Goal: Find specific page/section: Find specific page/section

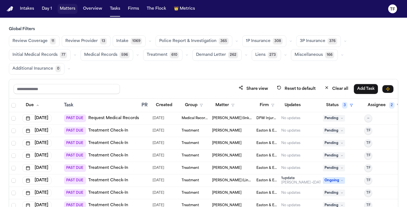
click at [66, 14] on button "Matters" at bounding box center [68, 9] width 20 height 10
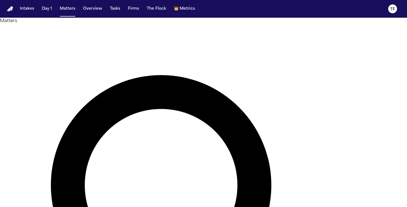
type input "*"
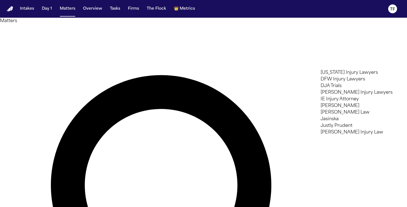
click at [340, 109] on li "J. Alexander Law" at bounding box center [359, 106] width 79 height 7
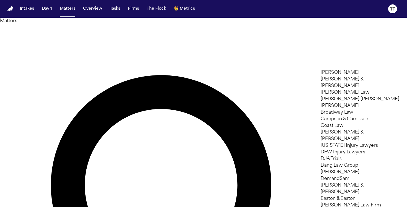
scroll to position [188, 0]
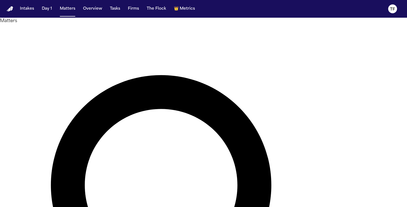
click at [120, 207] on div at bounding box center [203, 207] width 407 height 0
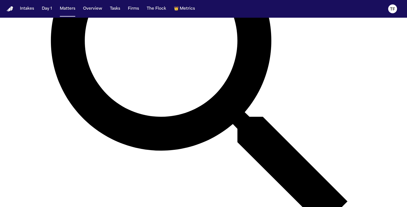
scroll to position [0, 0]
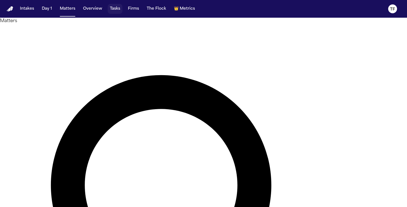
click at [112, 7] on button "Tasks" at bounding box center [115, 9] width 15 height 10
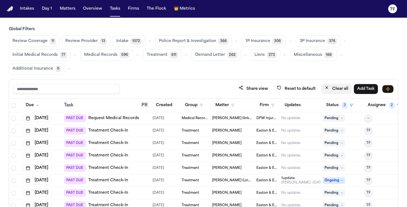
click at [336, 88] on button "Clear all" at bounding box center [336, 89] width 30 height 10
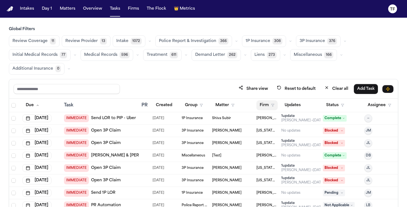
click at [275, 105] on button "Firm" at bounding box center [266, 105] width 21 height 10
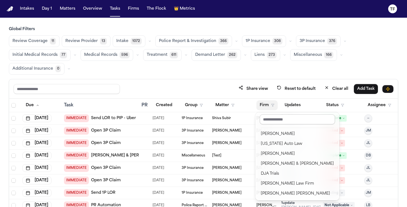
click at [276, 120] on input "text" at bounding box center [297, 120] width 75 height 10
type input "*"
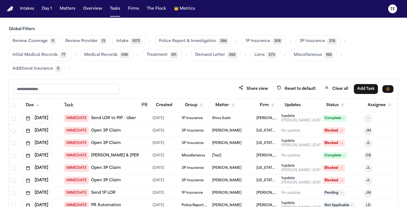
click at [300, 87] on button "Reset to default" at bounding box center [295, 89] width 45 height 10
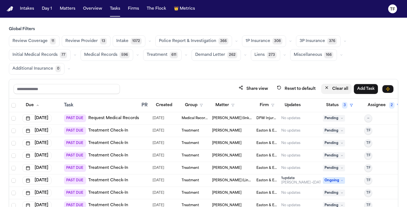
click at [338, 87] on button "Clear all" at bounding box center [336, 89] width 30 height 10
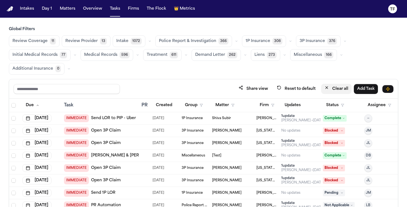
click at [338, 87] on button "Clear all" at bounding box center [336, 89] width 30 height 10
click at [302, 90] on button "Reset to default" at bounding box center [295, 89] width 45 height 10
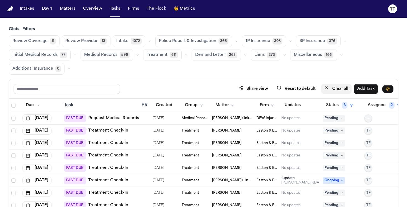
click at [338, 90] on button "Clear all" at bounding box center [336, 89] width 30 height 10
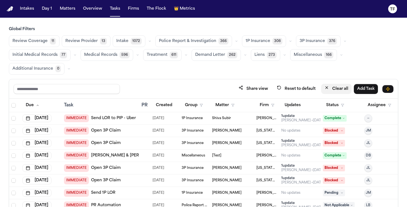
click at [337, 90] on button "Clear all" at bounding box center [336, 89] width 30 height 10
click at [269, 107] on button "Firm" at bounding box center [266, 105] width 21 height 10
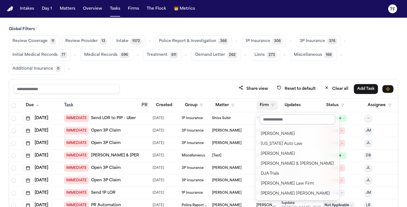
click at [267, 122] on input "text" at bounding box center [297, 120] width 75 height 10
type input "*"
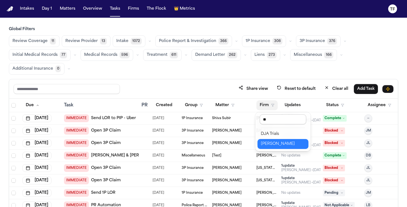
type input "*"
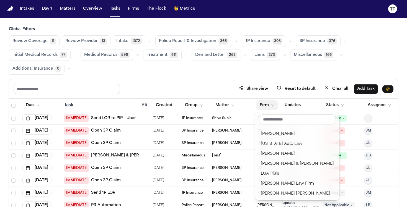
click at [183, 45] on div "Global Filters Review Coverage 11 Review Provider 13 Intake 1072 Police Report …" at bounding box center [203, 136] width 389 height 219
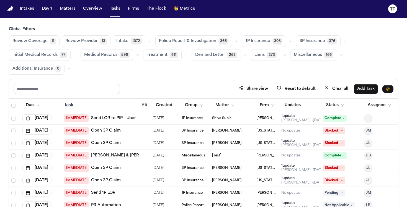
click at [120, 52] on span "596" at bounding box center [125, 55] width 10 height 7
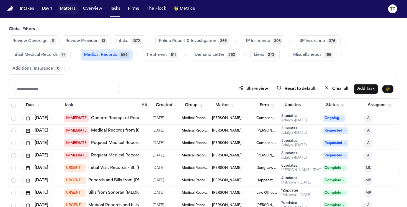
click at [66, 6] on button "Matters" at bounding box center [68, 9] width 20 height 10
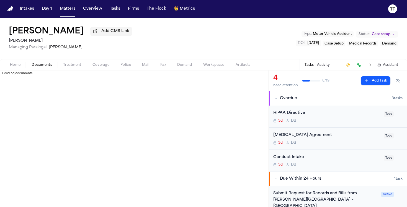
click at [43, 64] on span "Documents" at bounding box center [42, 65] width 20 height 4
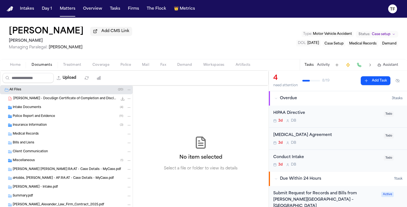
click at [37, 108] on span "Intake Documents" at bounding box center [27, 107] width 29 height 5
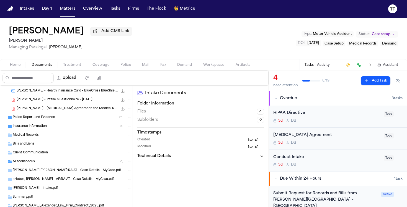
scroll to position [34, 0]
click at [49, 108] on span "T. Hobbs - Retainer Agreement and Medical Releases - 8.21.25" at bounding box center [67, 109] width 101 height 5
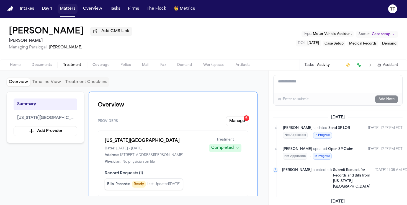
click at [70, 11] on button "Matters" at bounding box center [68, 9] width 20 height 10
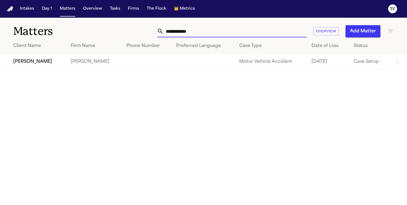
click at [172, 31] on input "**********" at bounding box center [235, 31] width 143 height 12
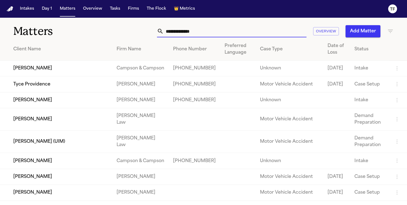
click at [388, 32] on icon "button" at bounding box center [390, 31] width 7 height 7
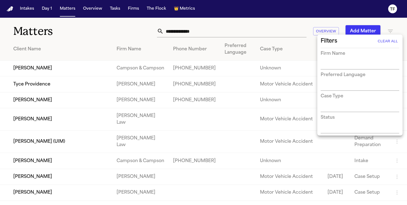
click at [344, 64] on input "text" at bounding box center [355, 65] width 70 height 8
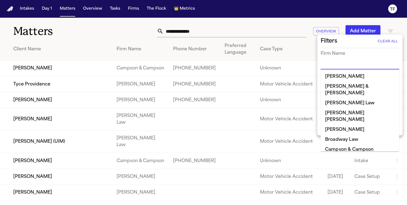
type input "*"
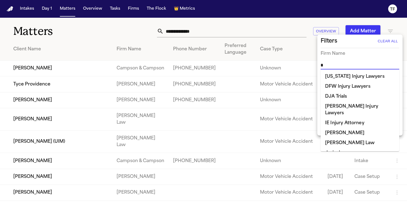
click at [346, 131] on li "J. Alexander Law" at bounding box center [359, 133] width 79 height 10
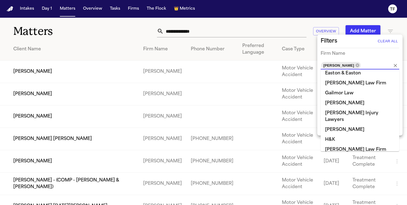
click at [123, 128] on div at bounding box center [203, 102] width 407 height 205
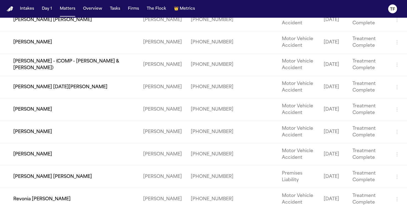
scroll to position [126, 0]
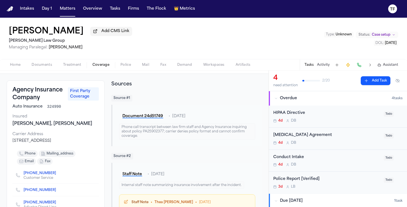
scroll to position [34, 0]
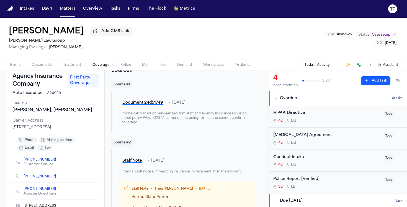
click at [165, 66] on span "Fax" at bounding box center [163, 65] width 6 height 4
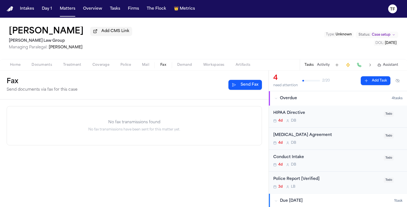
click at [68, 67] on span "Treatment" at bounding box center [72, 65] width 18 height 4
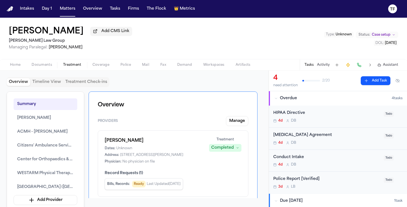
click at [132, 66] on button "Police" at bounding box center [126, 65] width 22 height 7
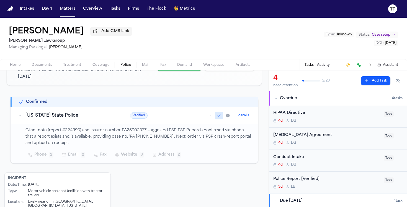
scroll to position [82, 0]
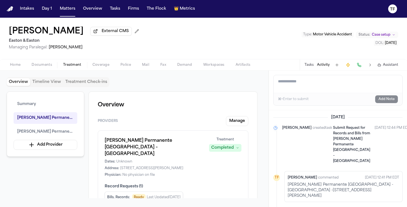
scroll to position [212, 0]
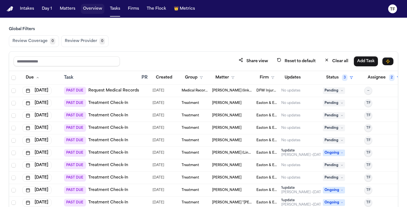
click at [97, 14] on button "Overview" at bounding box center [93, 9] width 24 height 10
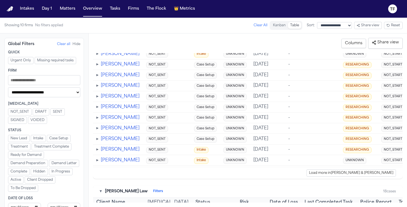
scroll to position [1266, 0]
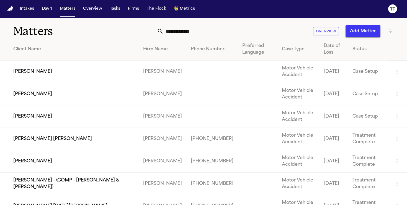
scroll to position [147, 0]
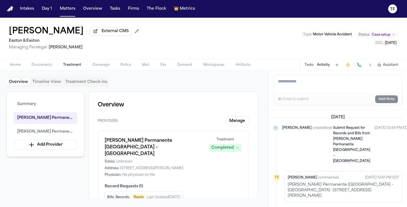
scroll to position [212, 0]
